Goal: Obtain resource: Obtain resource

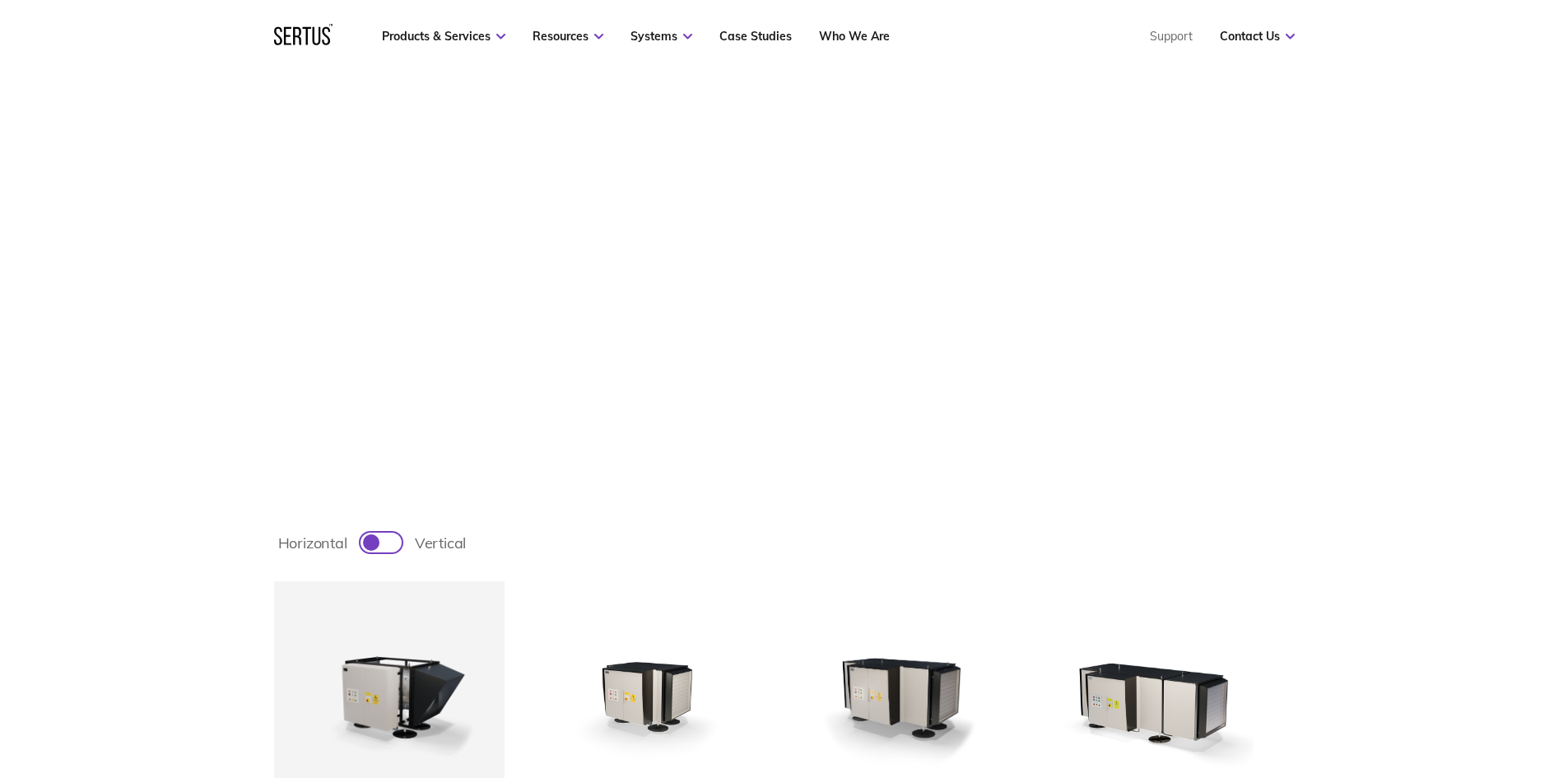
scroll to position [576, 0]
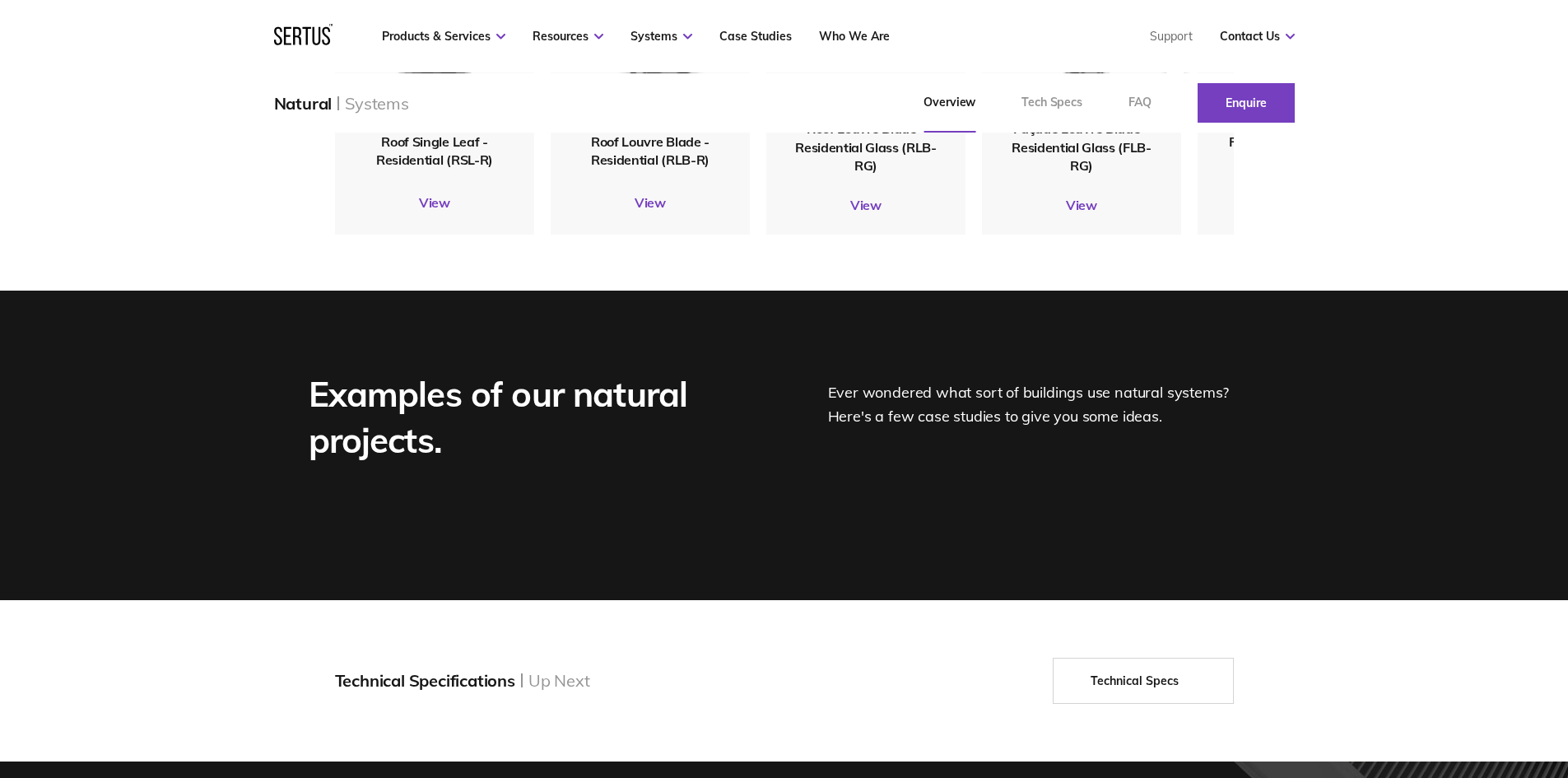
scroll to position [2304, 0]
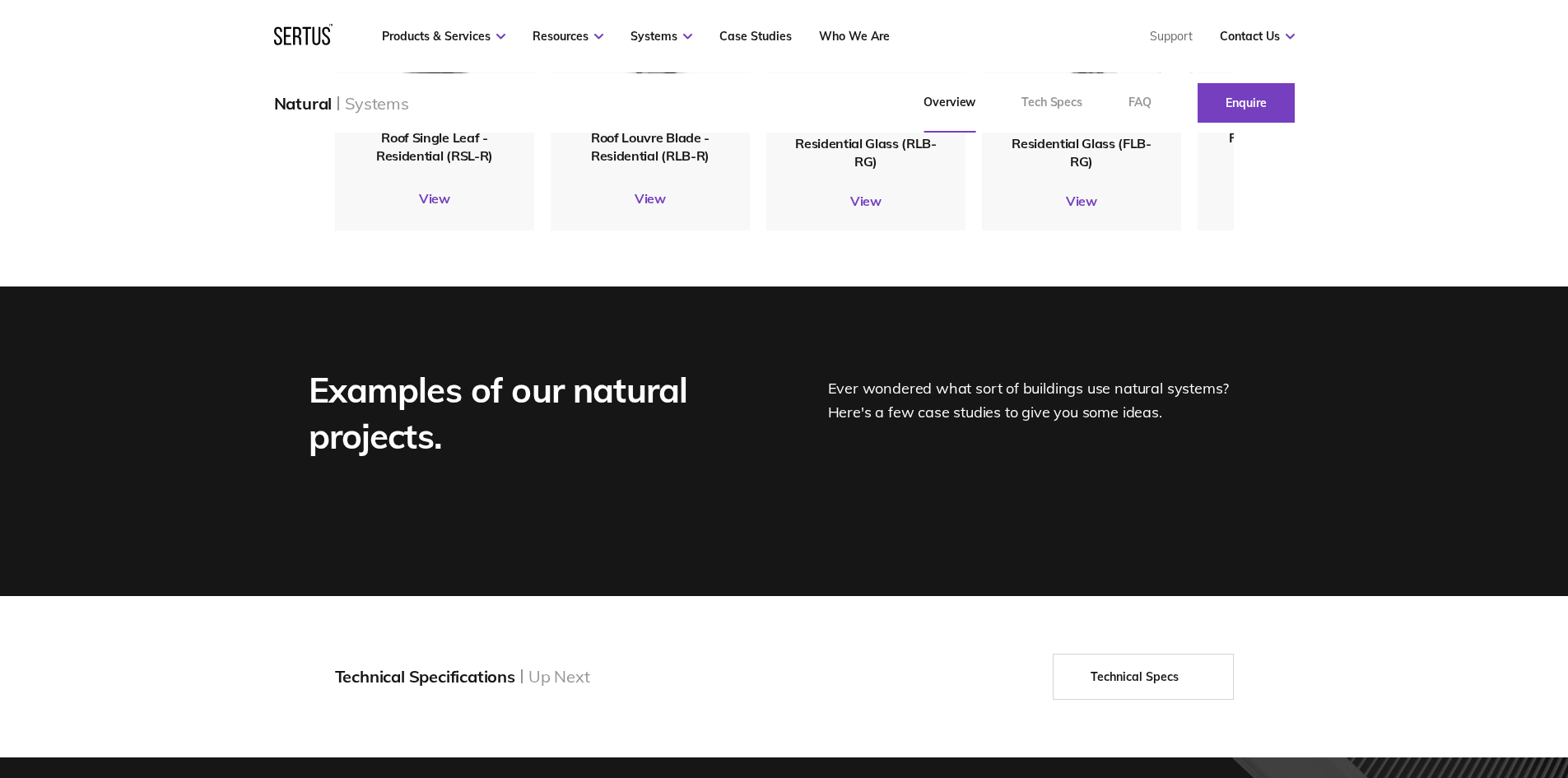
click at [413, 163] on span "Roof Single Leaf - Residential (RSL-R)" at bounding box center [434, 145] width 117 height 35
click at [442, 206] on link "View" at bounding box center [434, 198] width 199 height 16
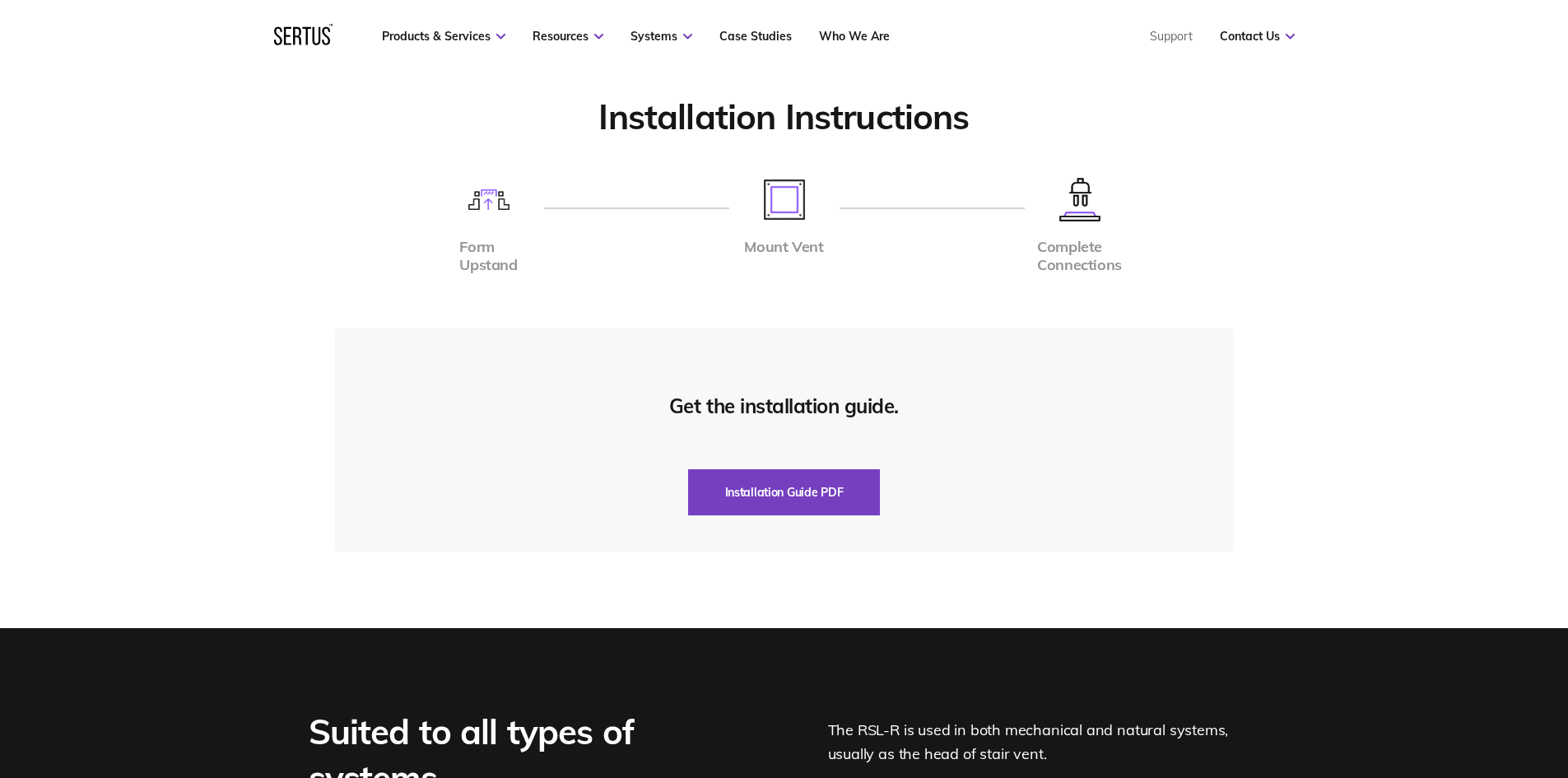
scroll to position [3950, 0]
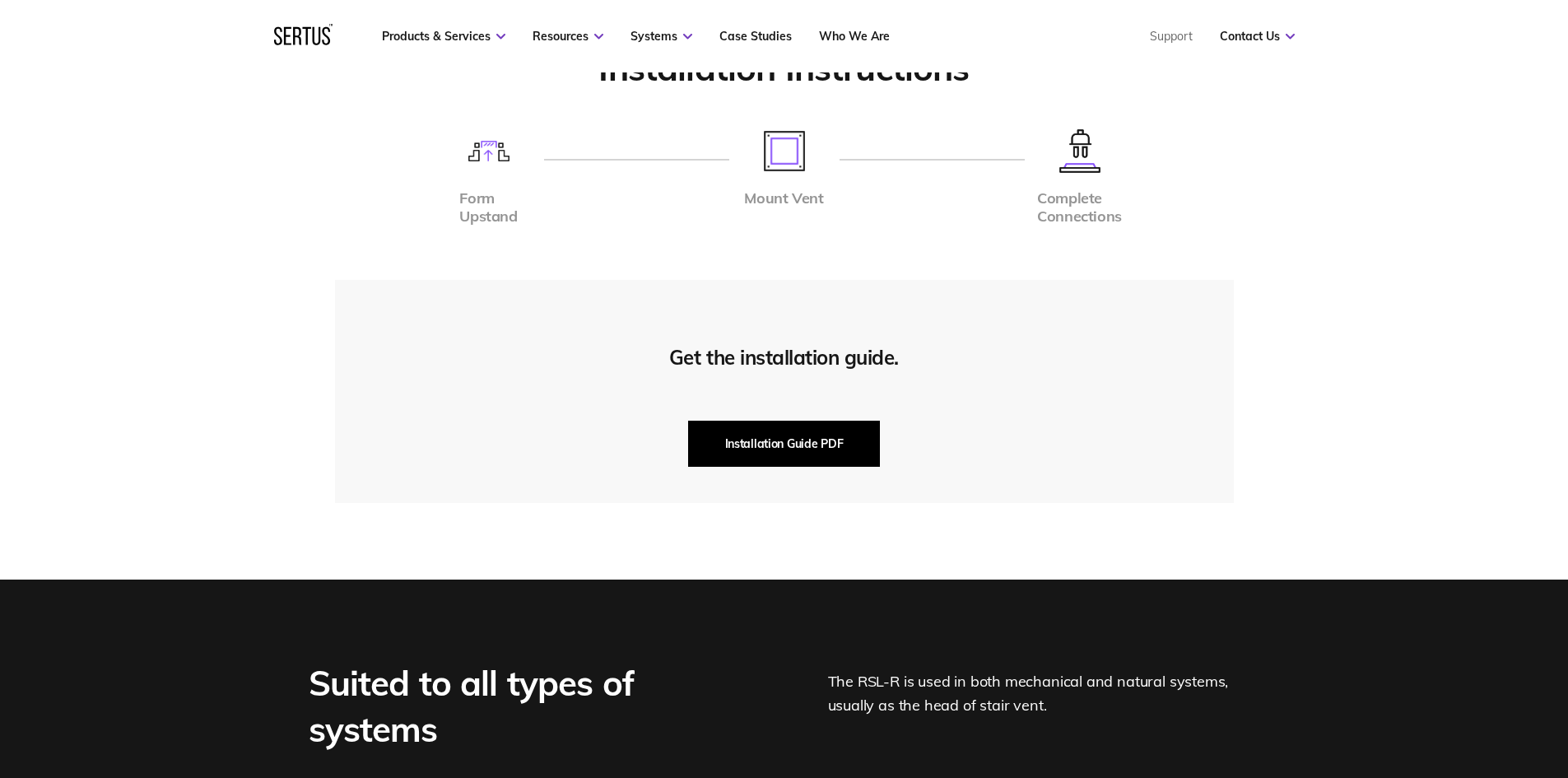
click at [724, 454] on button "Installation Guide PDF" at bounding box center [784, 444] width 193 height 46
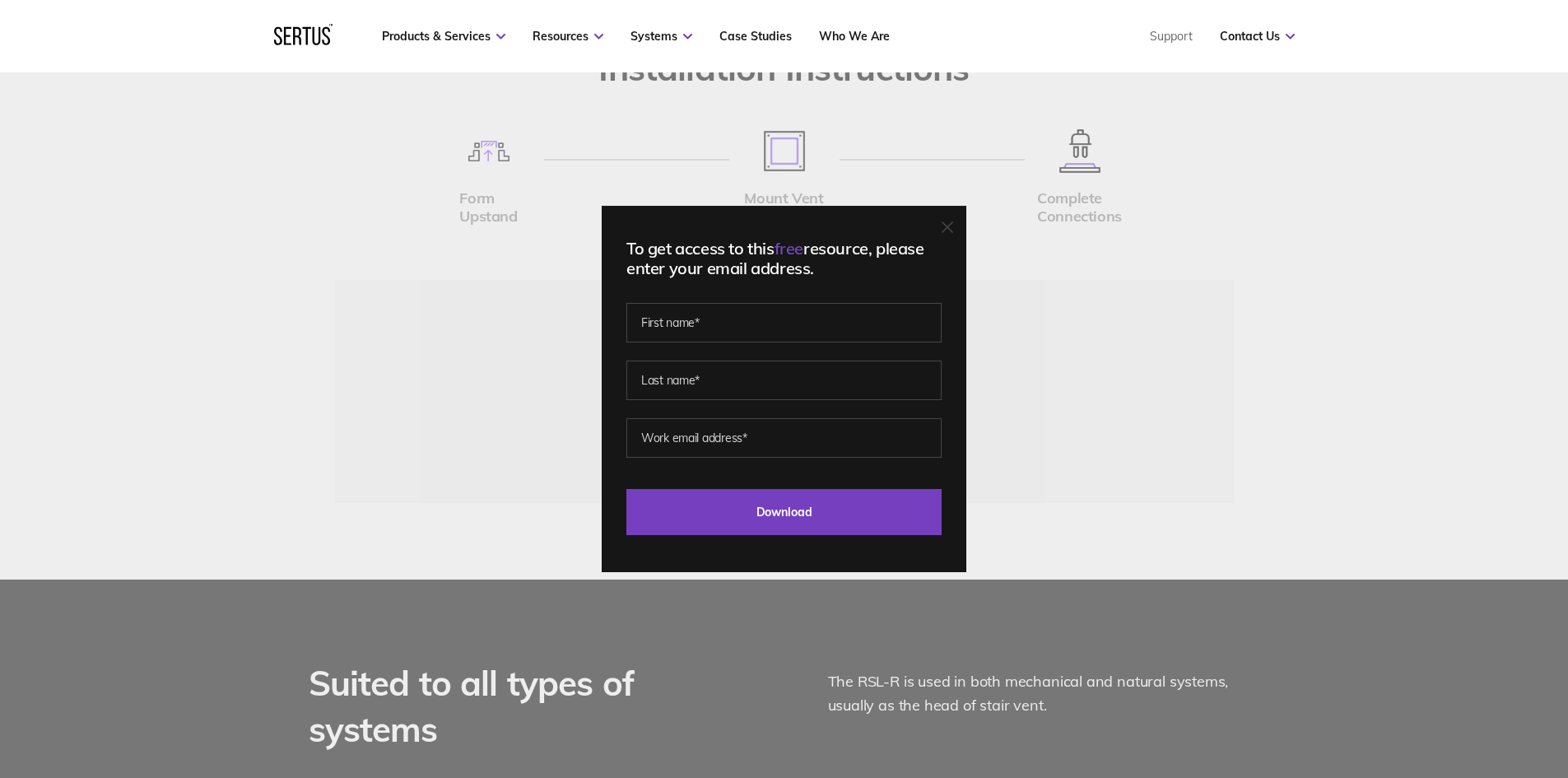
click at [433, 440] on div "To get access to this free resource, please enter your email address. Last Down…" at bounding box center [784, 389] width 1568 height 778
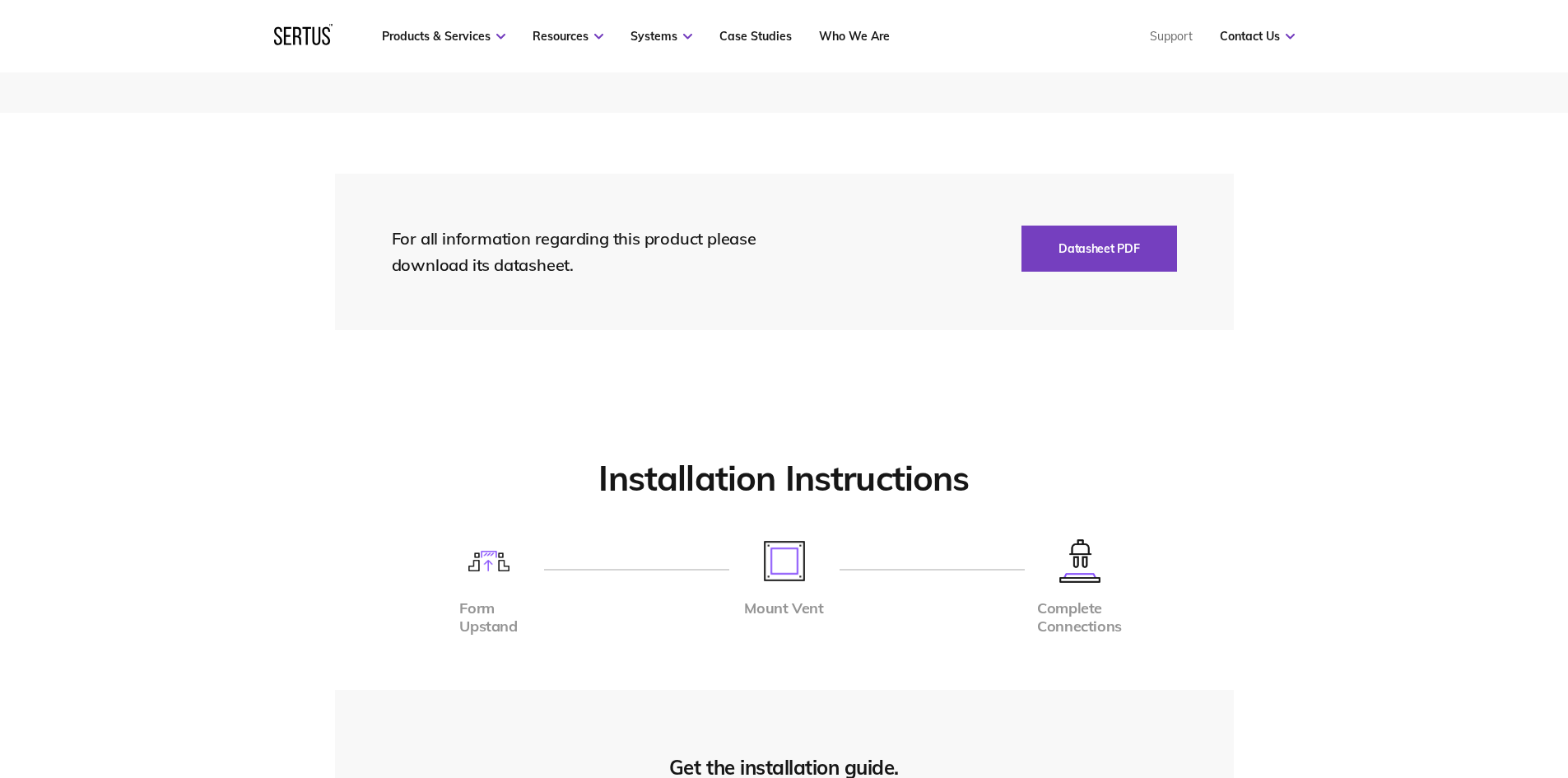
scroll to position [3539, 0]
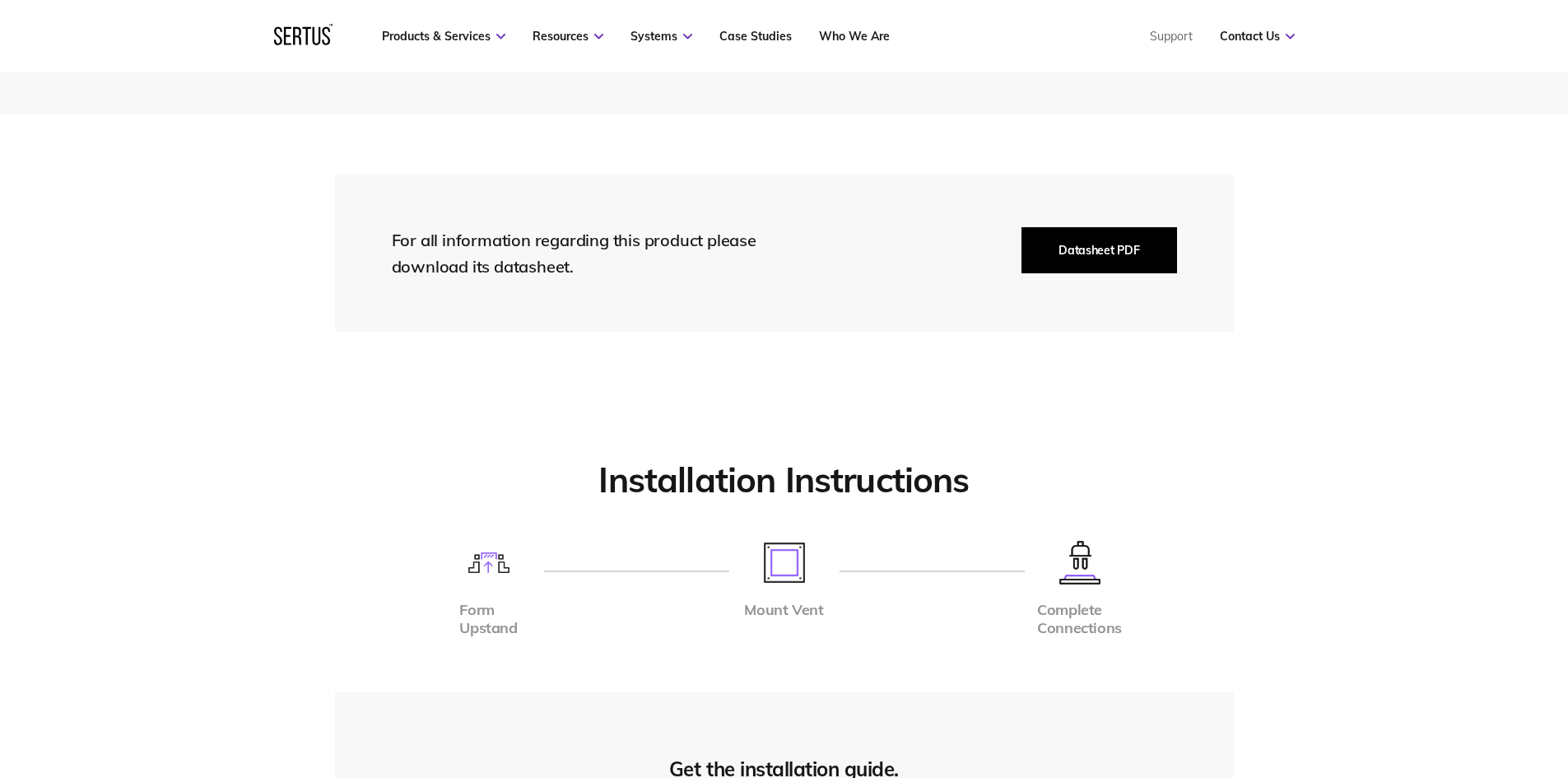
click at [1094, 251] on button "Datasheet PDF" at bounding box center [1099, 250] width 155 height 46
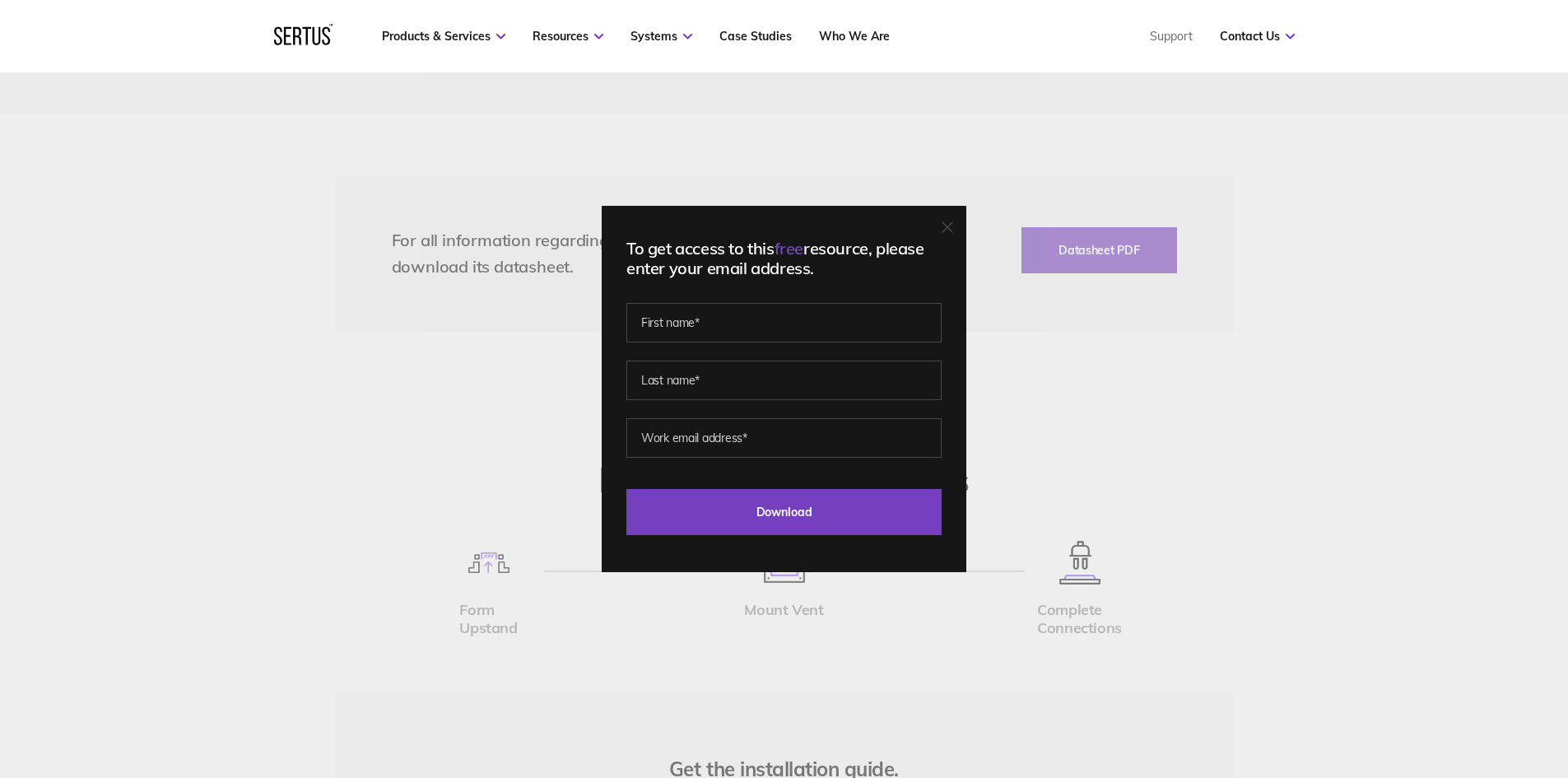
click at [1181, 351] on div "To get access to this free resource, please enter your email address. Last Down…" at bounding box center [784, 389] width 1568 height 778
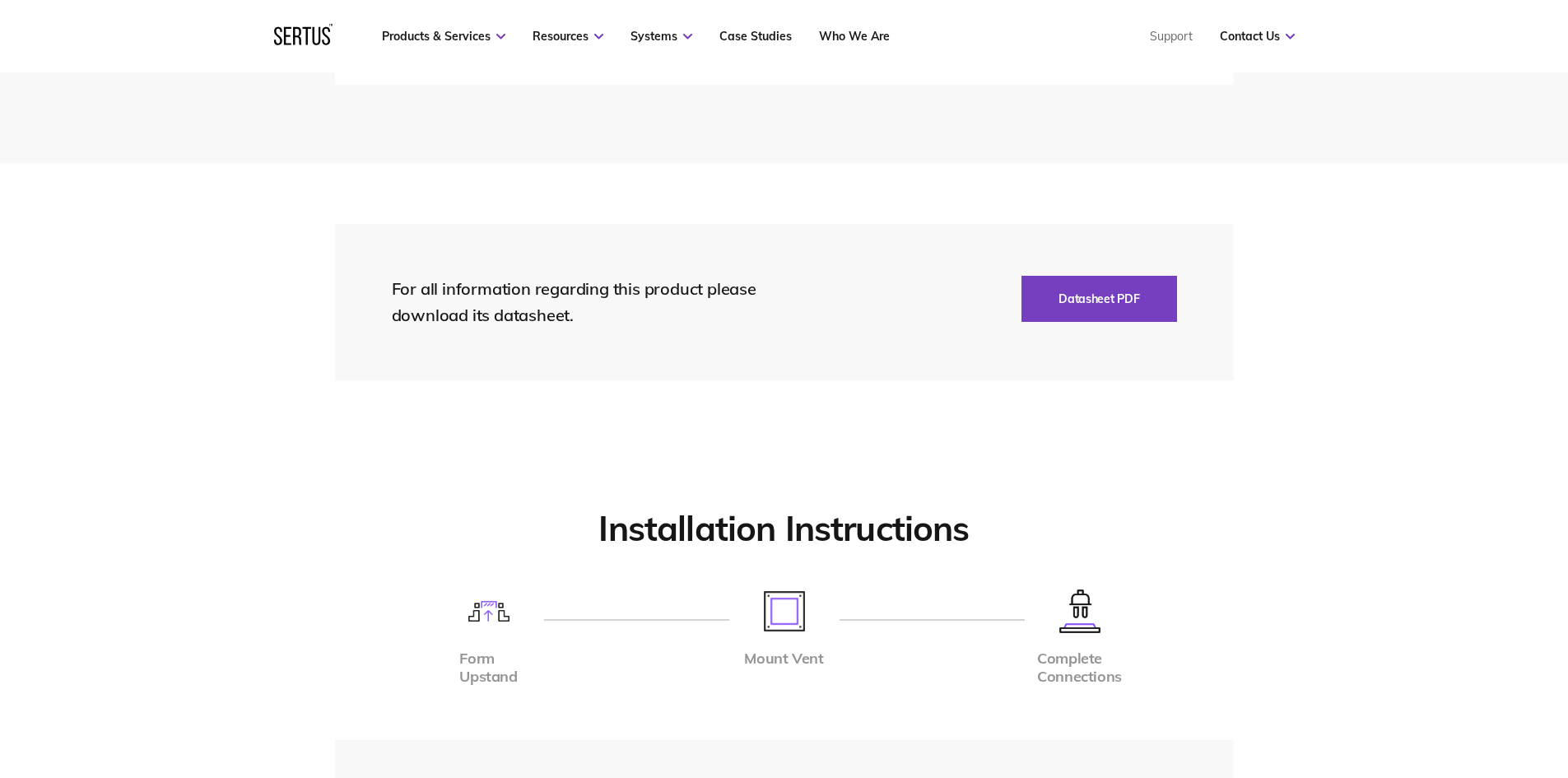
scroll to position [3292, 0]
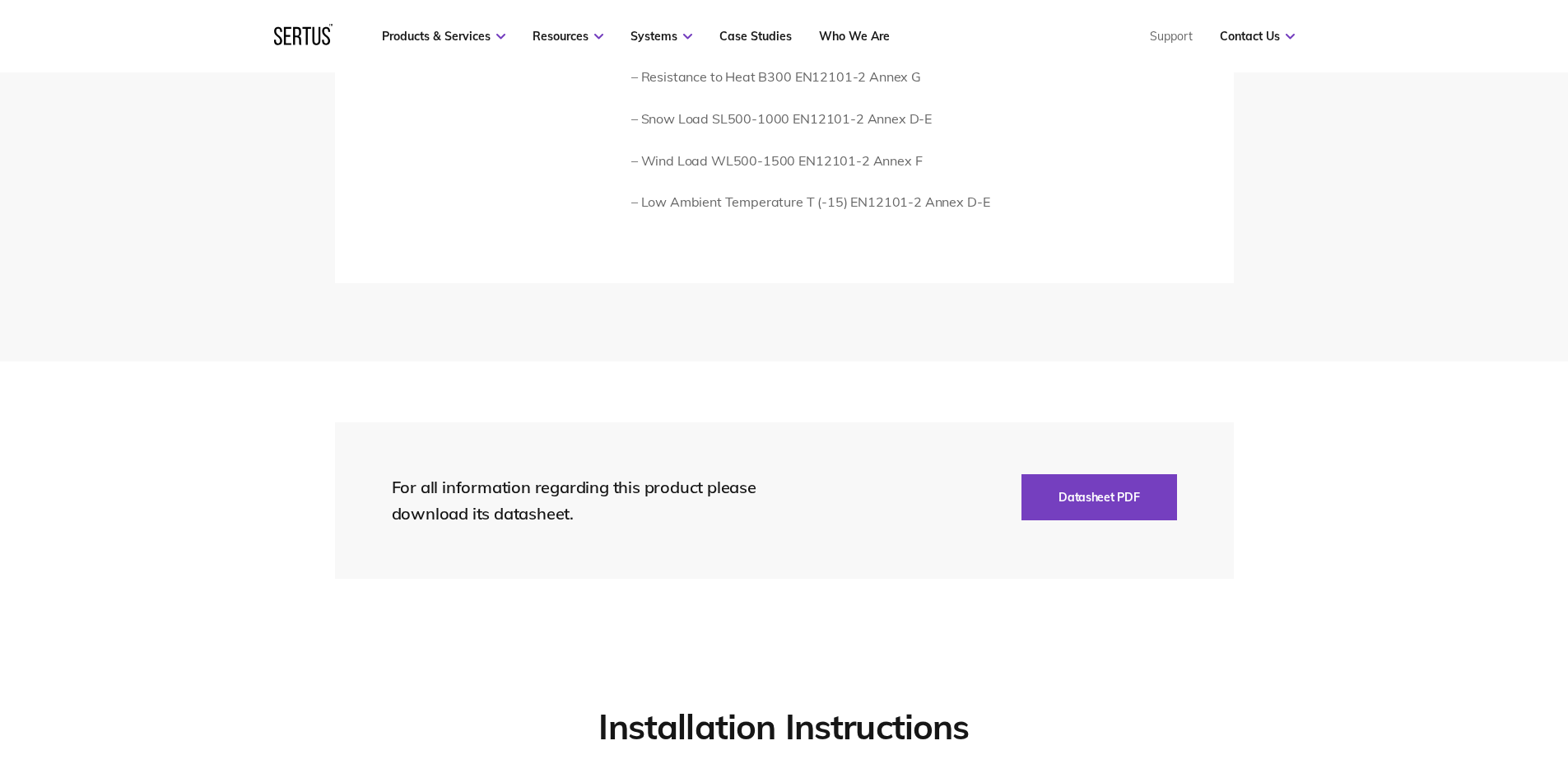
scroll to position [2304, 0]
